Goal: Information Seeking & Learning: Learn about a topic

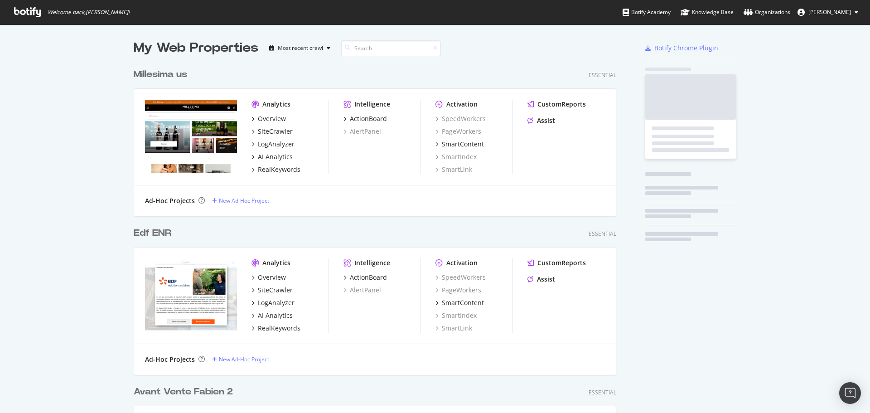
scroll to position [3264, 483]
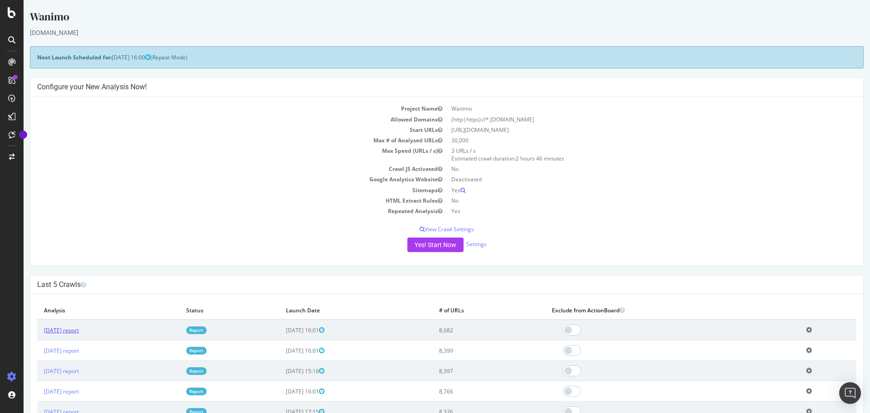
click at [79, 330] on link "2025 Oct. 12th report" at bounding box center [61, 330] width 35 height 8
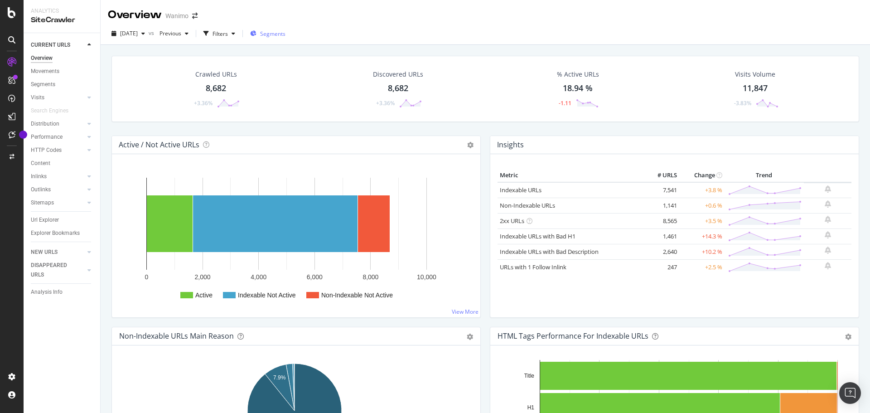
click at [285, 33] on span "Segments" at bounding box center [272, 34] width 25 height 8
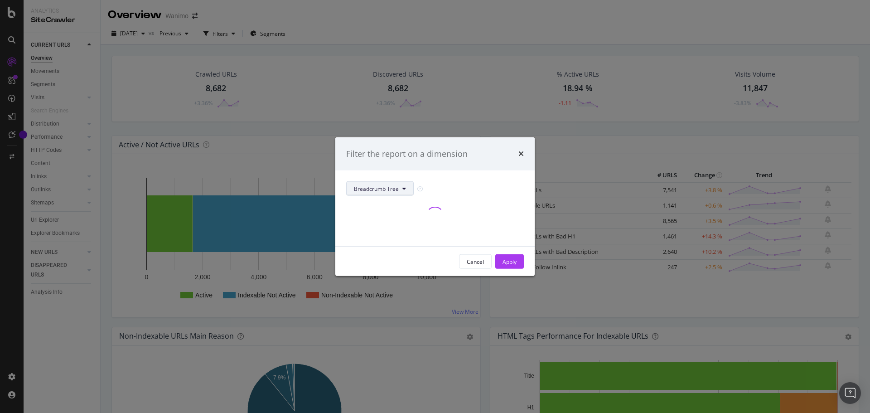
click at [403, 188] on icon "modal" at bounding box center [404, 188] width 4 height 5
click at [374, 219] on span "pagetype" at bounding box center [383, 221] width 58 height 8
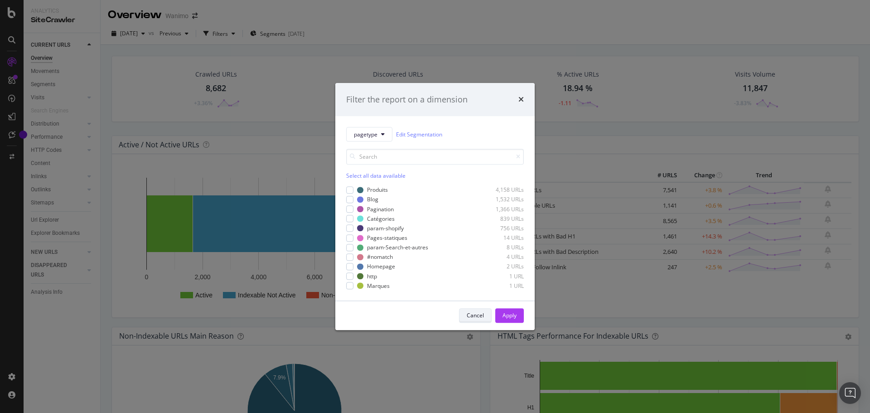
click at [475, 314] on div "Cancel" at bounding box center [475, 316] width 17 height 8
